Goal: Task Accomplishment & Management: Use online tool/utility

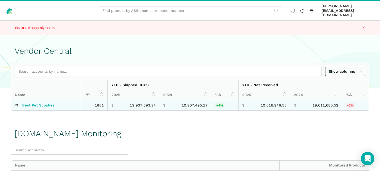
click at [43, 103] on link "Best Pet Supplies" at bounding box center [38, 105] width 32 height 5
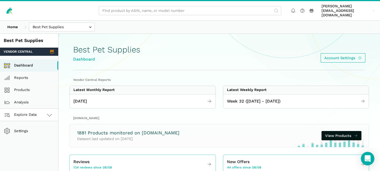
click at [44, 112] on link "Explore Data" at bounding box center [29, 115] width 58 height 12
click at [37, 135] on link "[DOMAIN_NAME]" at bounding box center [29, 139] width 58 height 12
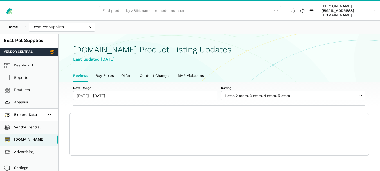
scroll to position [2, 0]
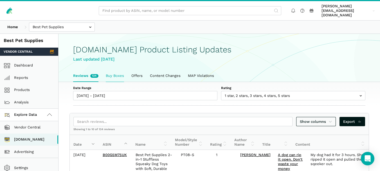
click at [113, 72] on link "Buy Boxes" at bounding box center [115, 76] width 26 height 12
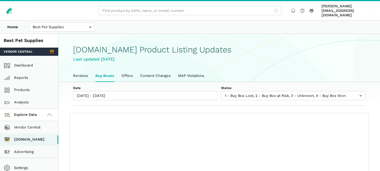
scroll to position [2, 0]
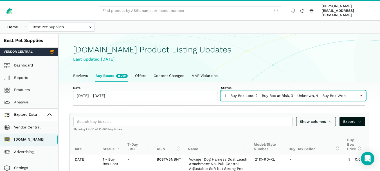
click at [287, 93] on input "text" at bounding box center [293, 95] width 144 height 9
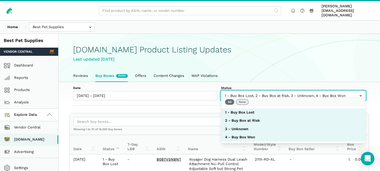
click at [246, 101] on button "None" at bounding box center [242, 102] width 13 height 6
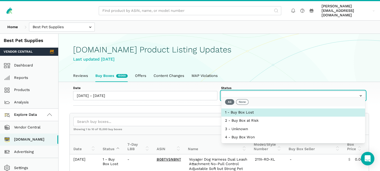
select select "1 - Buy Box Lost"
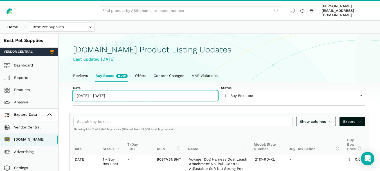
click at [107, 91] on input "08/08/2025 - 08/15/2025" at bounding box center [145, 95] width 144 height 9
type input "08/08/2025"
type input "08/15/2025"
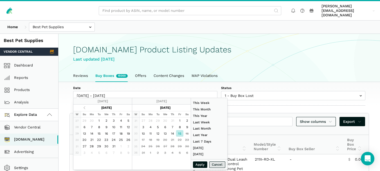
type input "07/27/2025"
type input "08/02/2025"
type input "06/01/2025"
type input "06/30/2025"
type input "08/15/2025"
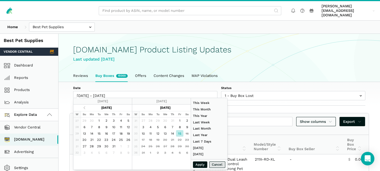
type input "08/15/2025"
click at [202, 166] on button "Apply" at bounding box center [200, 164] width 15 height 6
type input "08/15/2025 - 08/15/2025"
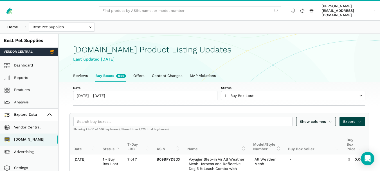
click at [359, 119] on icon at bounding box center [360, 122] width 4 height 6
click at [344, 136] on span "Export as Excel" at bounding box center [343, 137] width 28 height 6
